Goal: Task Accomplishment & Management: Manage account settings

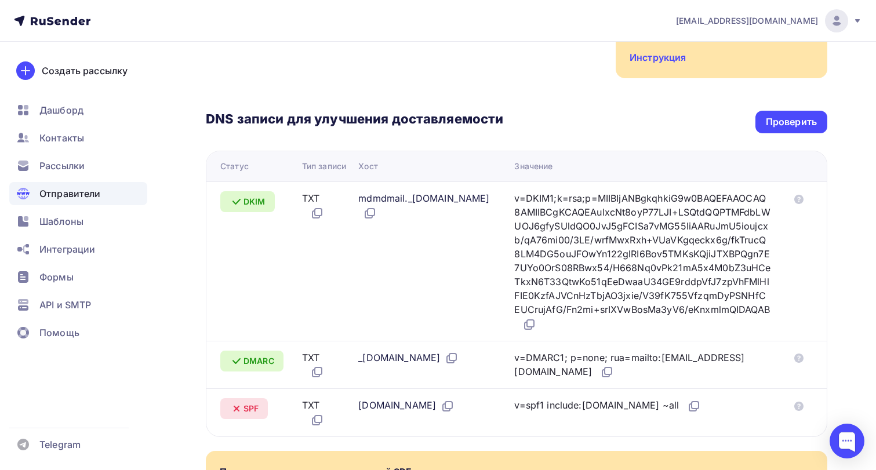
scroll to position [166, 0]
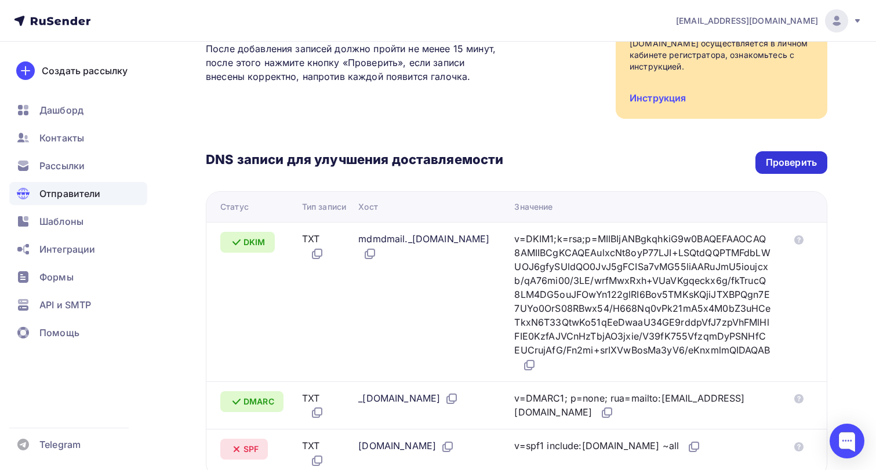
click at [805, 163] on div "Проверить" at bounding box center [791, 162] width 51 height 13
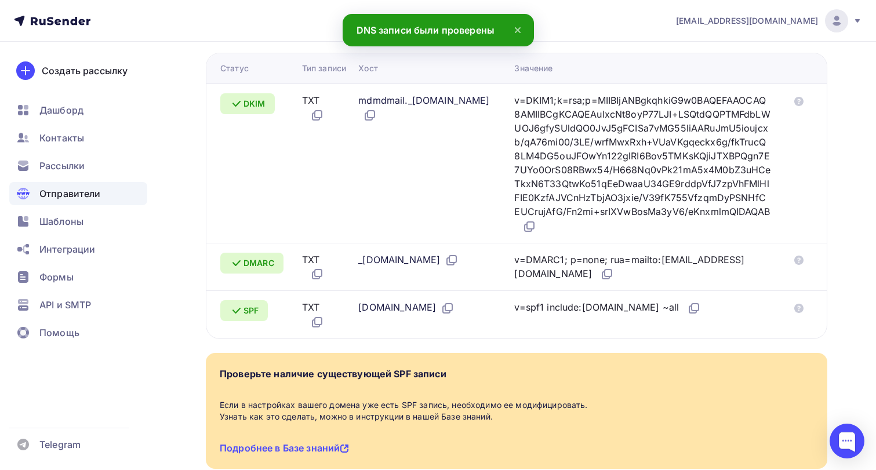
scroll to position [304, 0]
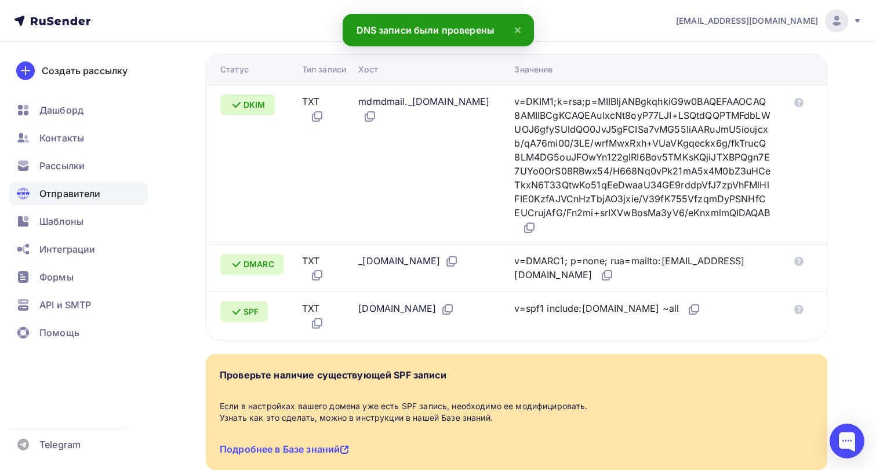
click at [518, 32] on icon at bounding box center [518, 30] width 14 height 14
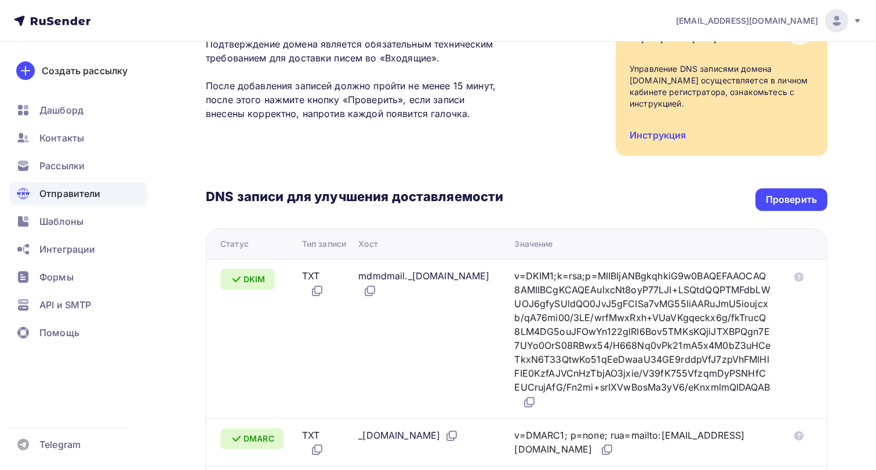
scroll to position [72, 0]
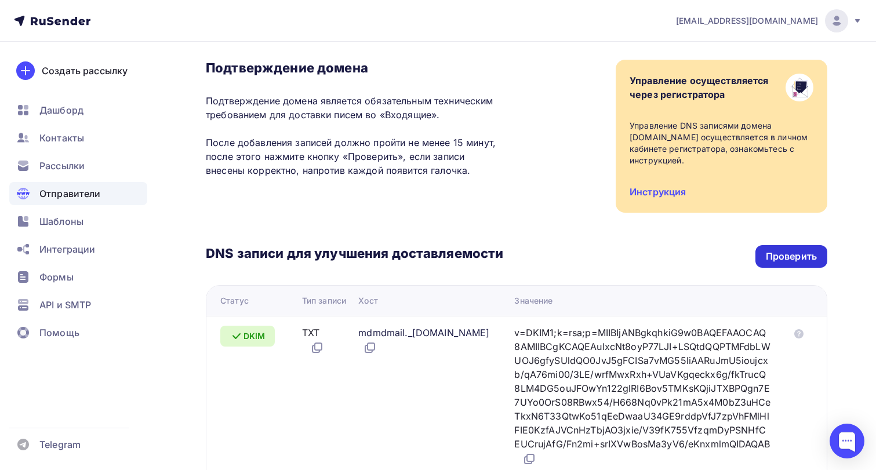
click at [778, 252] on div "Проверить" at bounding box center [791, 256] width 51 height 13
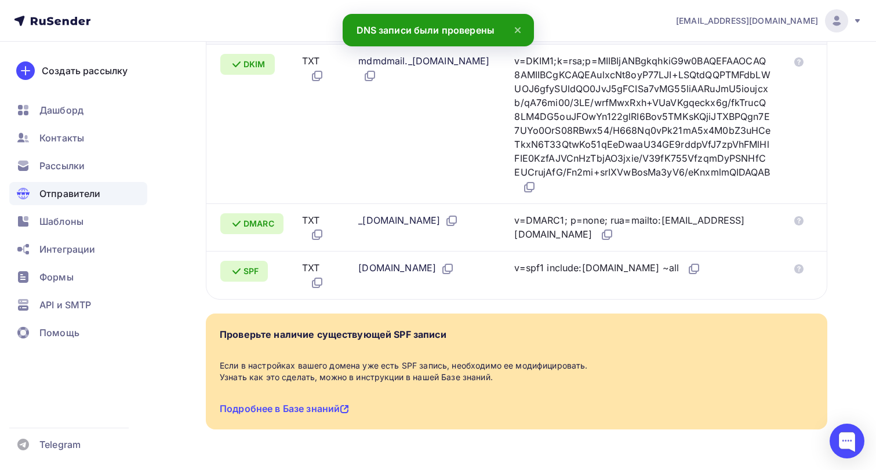
scroll to position [351, 0]
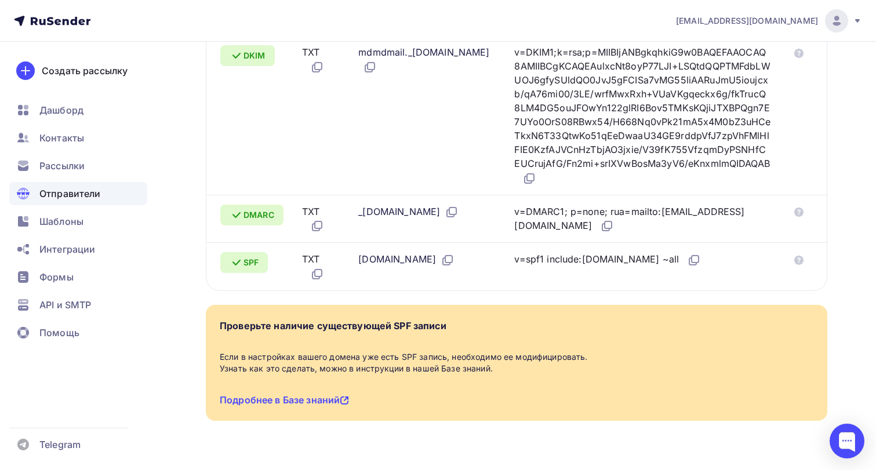
scroll to position [339, 0]
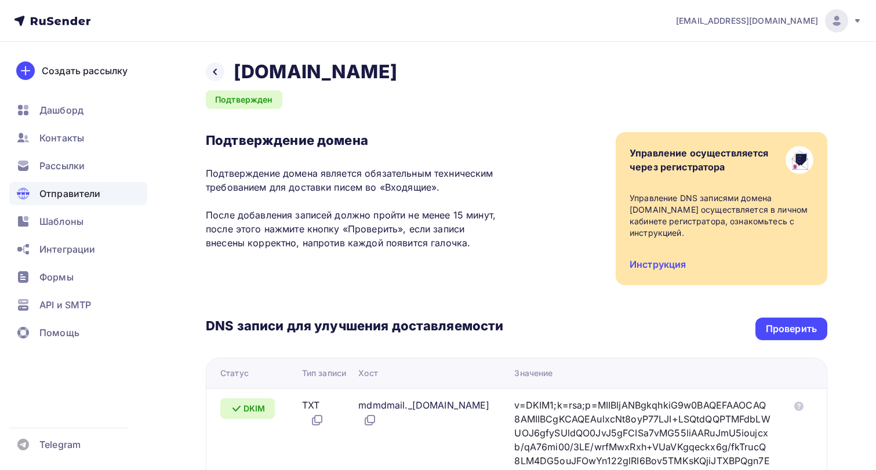
scroll to position [140, 0]
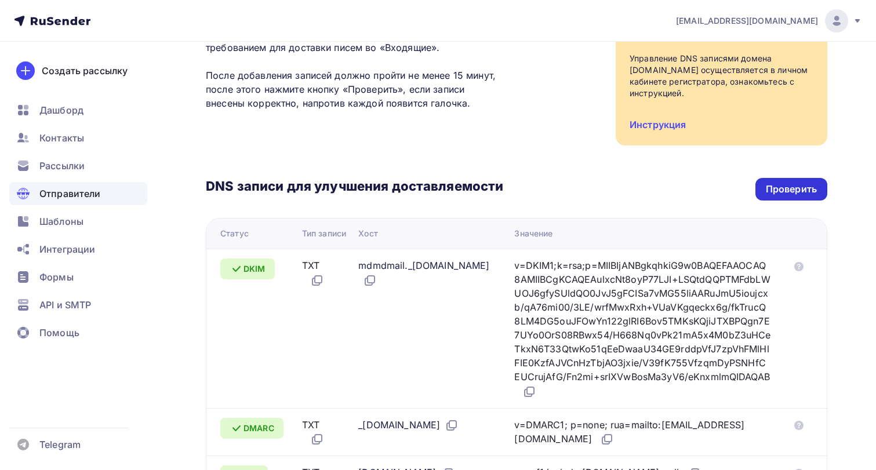
click at [796, 199] on div "Проверить" at bounding box center [792, 189] width 72 height 23
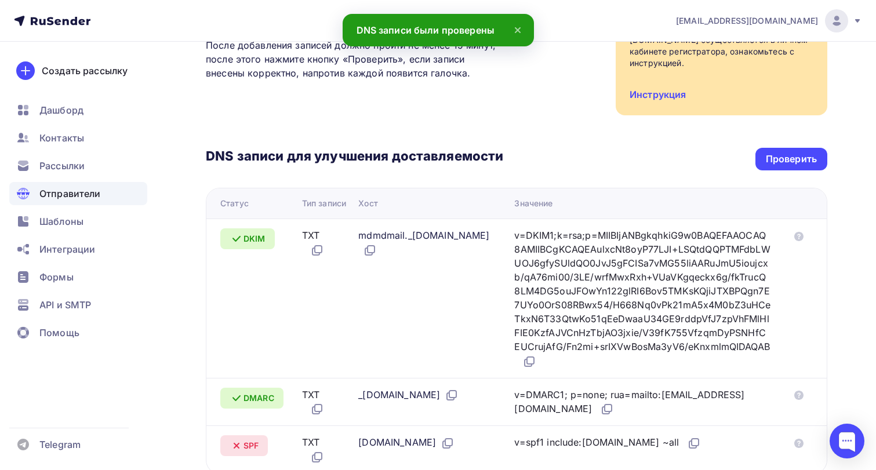
scroll to position [163, 0]
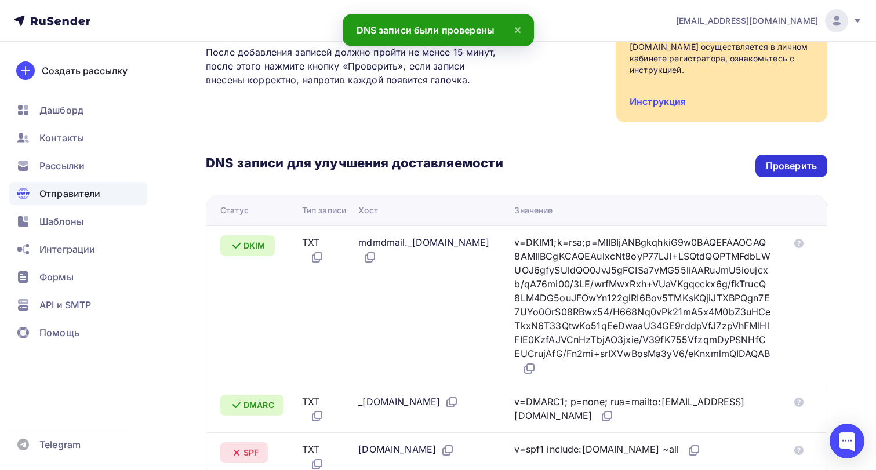
click at [799, 165] on div "Проверить" at bounding box center [791, 165] width 51 height 13
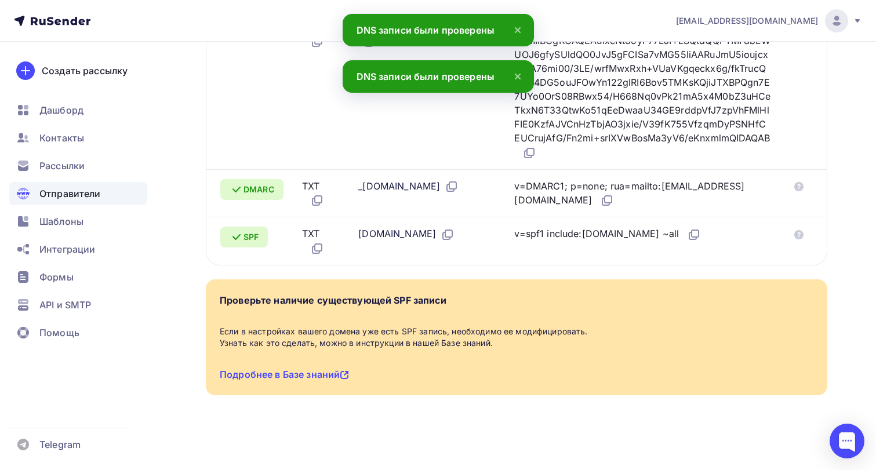
scroll to position [394, 0]
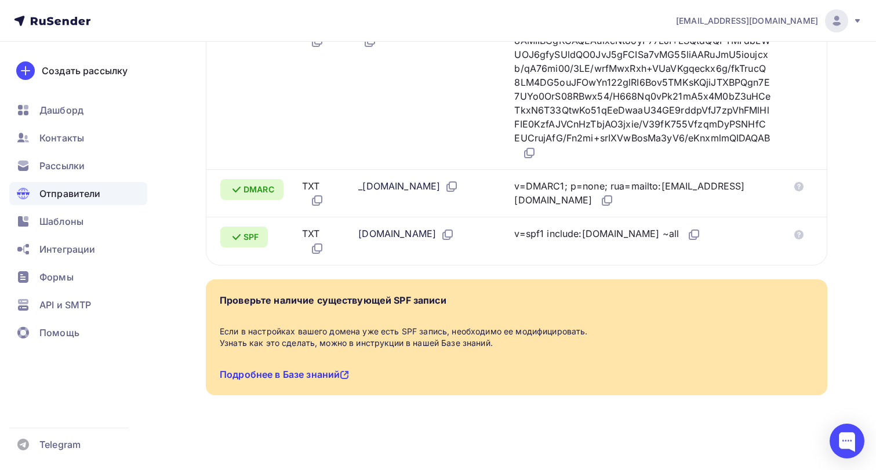
click at [335, 380] on link "Подробнее в Базе знаний" at bounding box center [284, 375] width 129 height 12
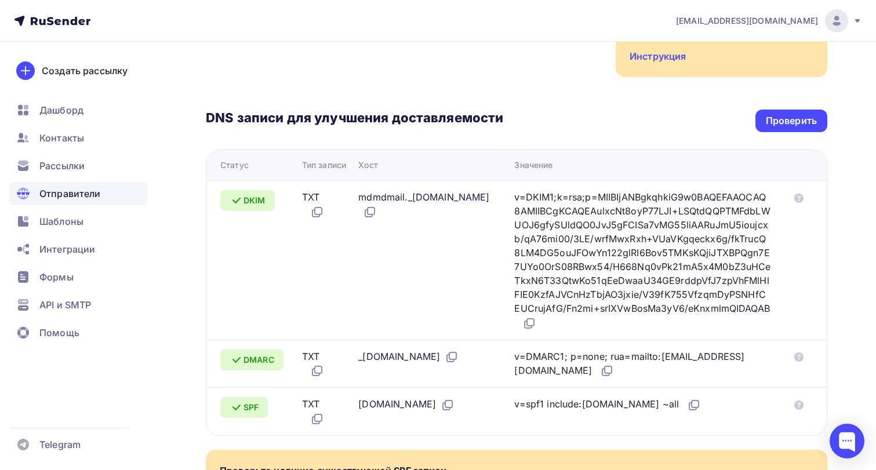
scroll to position [173, 0]
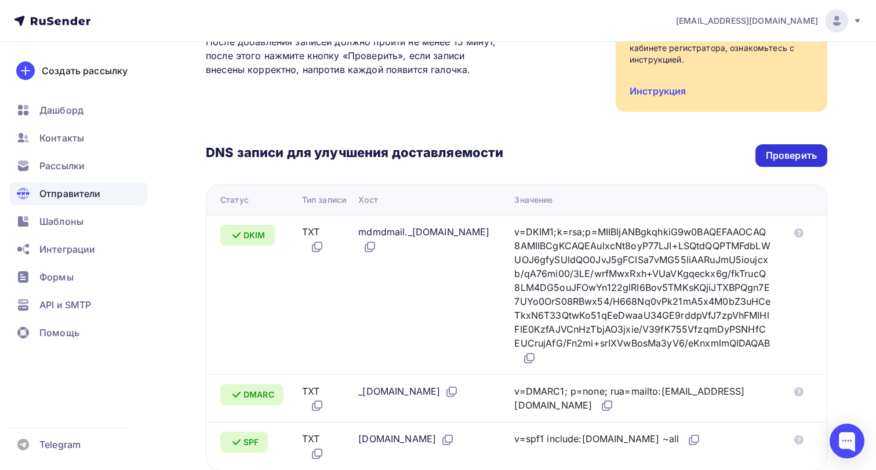
click at [811, 157] on div "Проверить" at bounding box center [791, 155] width 51 height 13
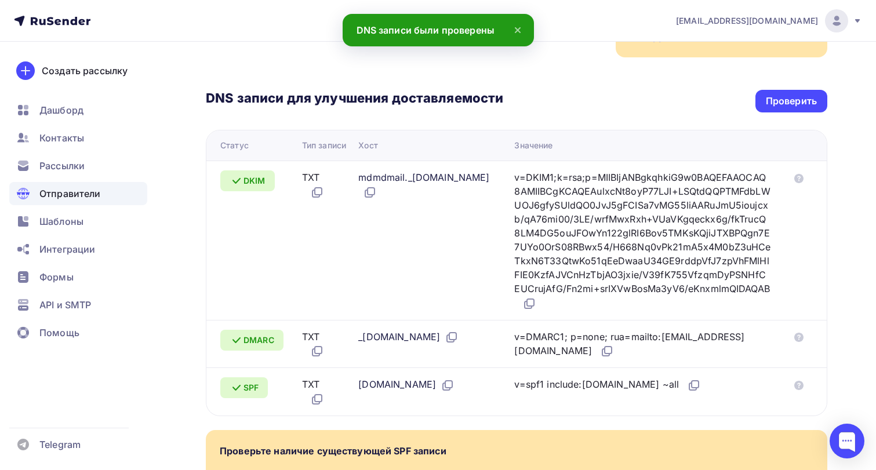
scroll to position [224, 0]
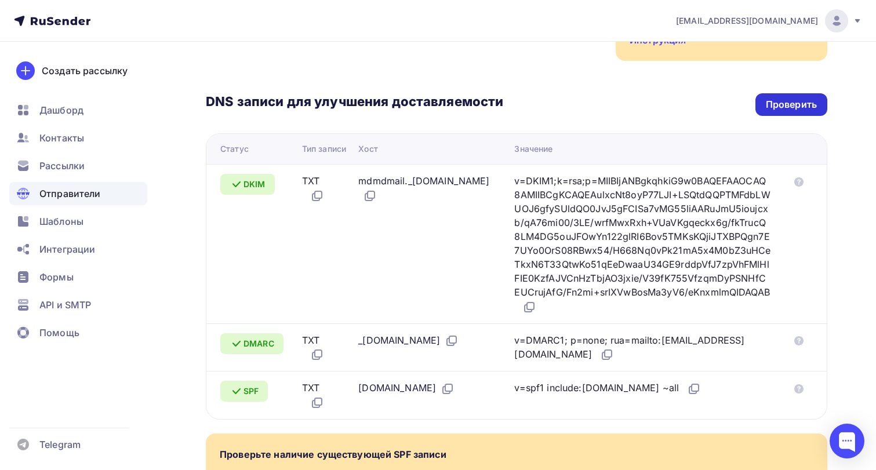
click at [795, 109] on div "Проверить" at bounding box center [791, 104] width 51 height 13
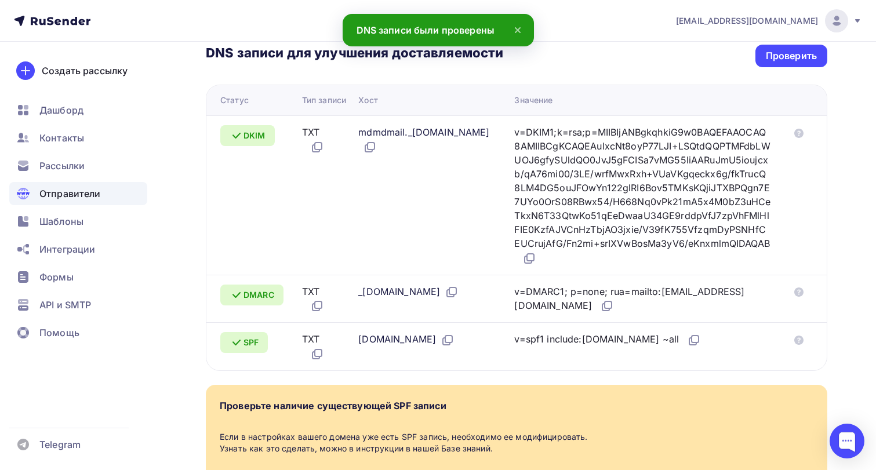
scroll to position [270, 0]
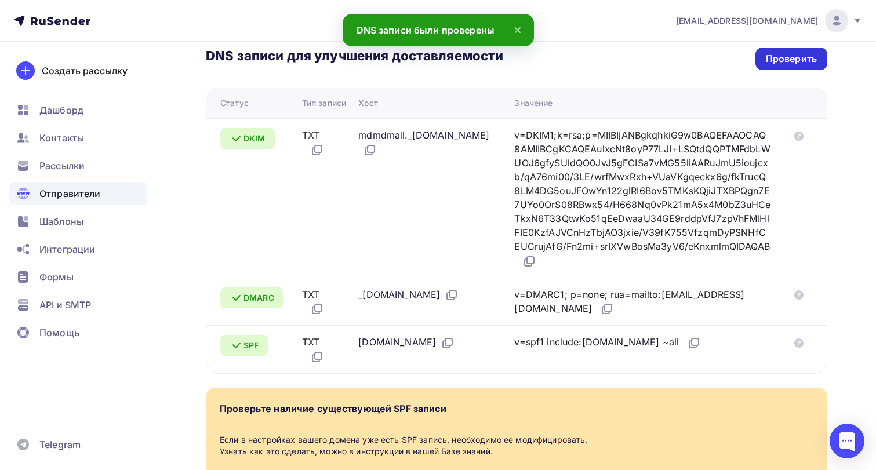
click at [792, 60] on div "Проверить" at bounding box center [791, 58] width 51 height 13
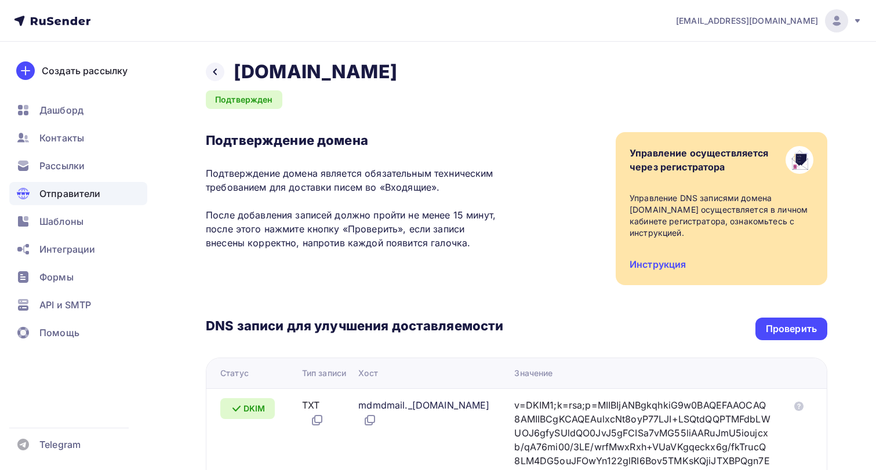
scroll to position [184, 0]
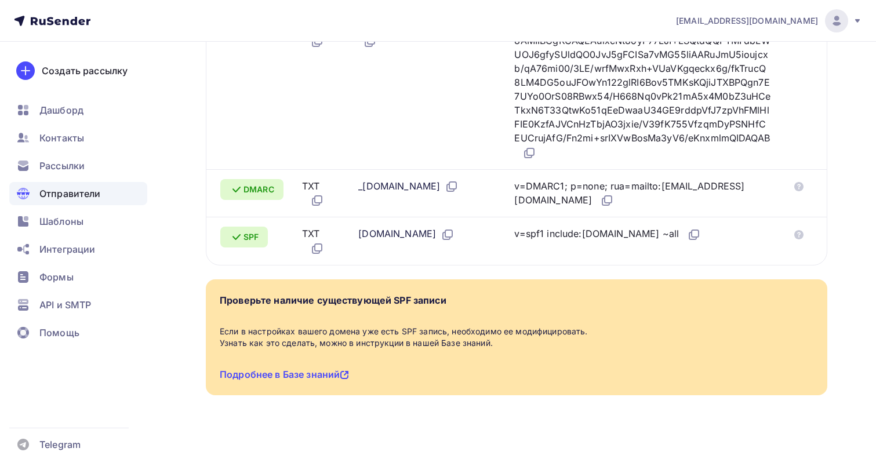
scroll to position [389, 0]
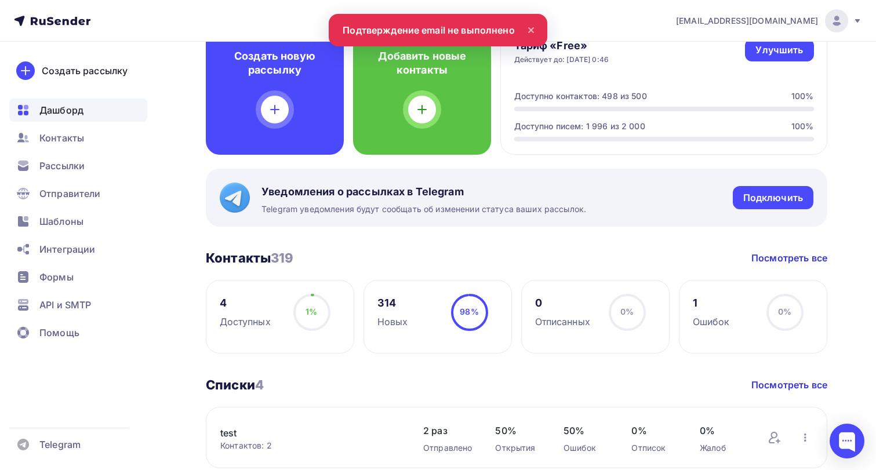
scroll to position [94, 0]
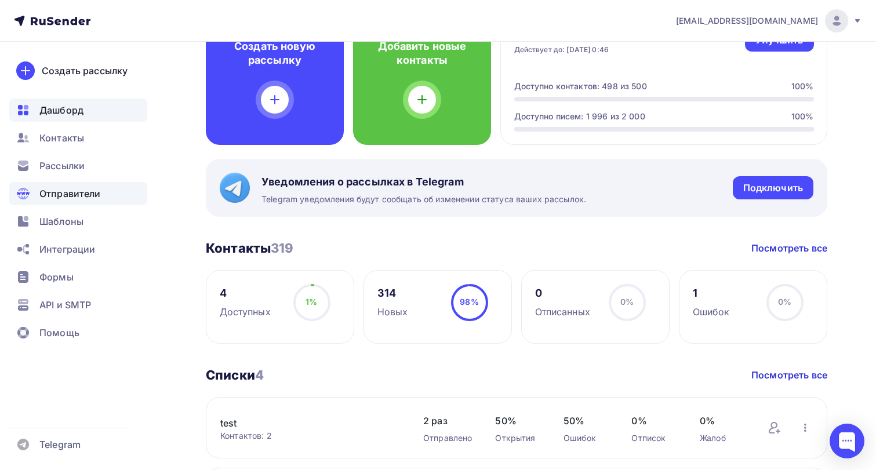
click at [70, 202] on div "Отправители" at bounding box center [78, 193] width 138 height 23
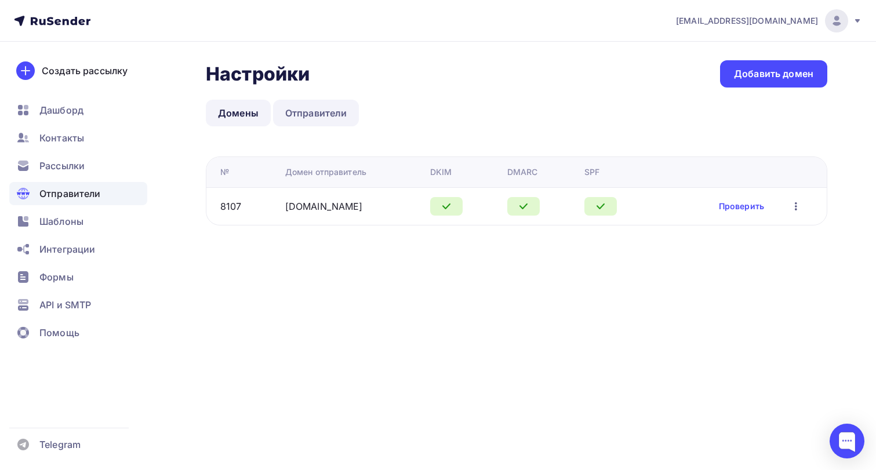
click at [329, 111] on link "Отправители" at bounding box center [316, 113] width 86 height 27
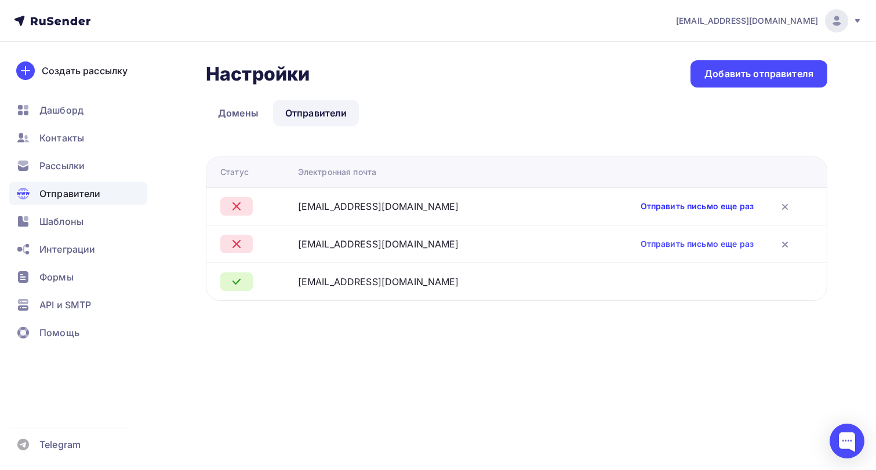
click at [723, 208] on link "Отправить письмо еще раз" at bounding box center [697, 207] width 113 height 12
